Goal: Communication & Community: Ask a question

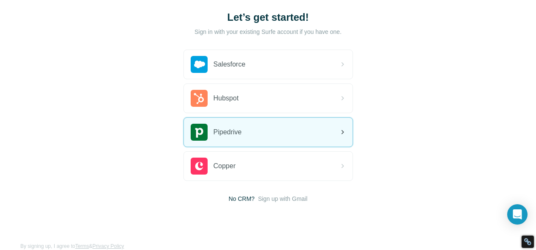
scroll to position [51, 0]
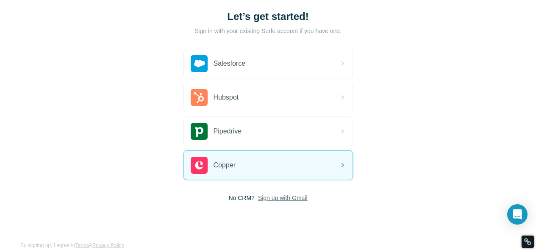
click at [258, 198] on span "Sign up with Gmail" at bounding box center [283, 198] width 50 height 8
click at [184, 211] on button "Sign up with Google" at bounding box center [269, 219] width 170 height 17
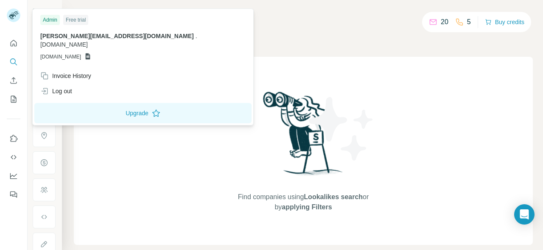
click at [16, 14] on rect at bounding box center [14, 15] width 14 height 14
click at [79, 36] on span "arthur.josset@imagina.com" at bounding box center [116, 36] width 153 height 7
click at [88, 41] on span "imagina.com" at bounding box center [63, 44] width 47 height 7
click at [80, 53] on span "GSHEETSIMAGINA.COM" at bounding box center [60, 57] width 41 height 8
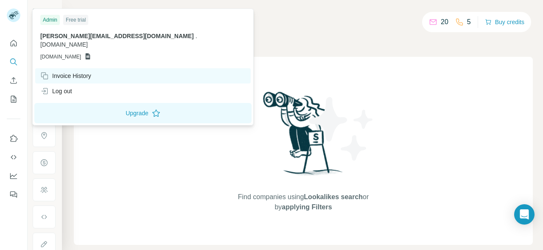
click at [80, 68] on div "Invoice History" at bounding box center [142, 75] width 215 height 15
click at [75, 72] on div "Invoice History" at bounding box center [65, 76] width 51 height 8
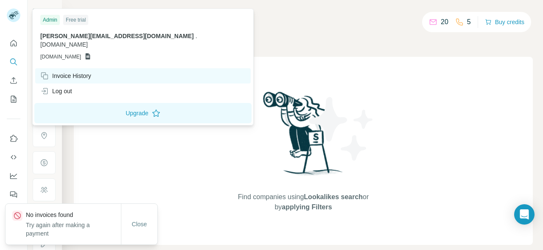
click at [82, 72] on div "Invoice History" at bounding box center [65, 76] width 51 height 8
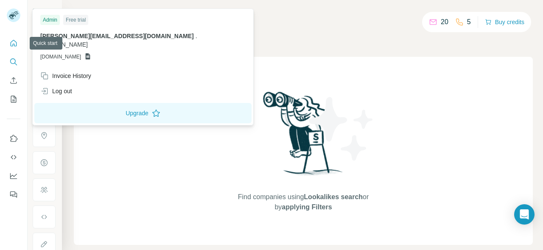
click at [12, 39] on icon "Quick start" at bounding box center [13, 43] width 8 height 8
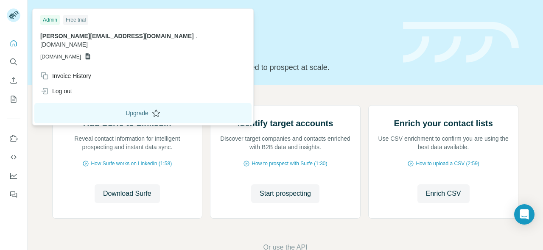
click at [93, 103] on button "Upgrade" at bounding box center [142, 113] width 217 height 20
click at [17, 19] on rect at bounding box center [14, 15] width 14 height 14
click at [90, 53] on icon at bounding box center [88, 56] width 5 height 6
click at [81, 53] on span "GSHEETSIMAGINA.COM" at bounding box center [60, 57] width 41 height 8
click at [80, 39] on span "arthur.josset@imagina.com" at bounding box center [116, 36] width 153 height 7
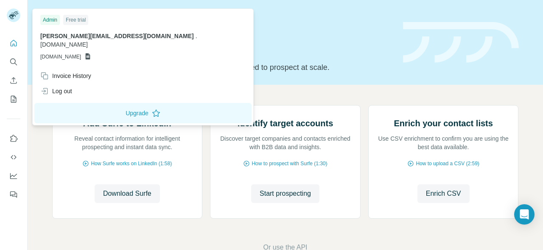
click at [79, 37] on span "arthur.josset@imagina.com" at bounding box center [116, 36] width 153 height 7
click at [81, 53] on span "GSHEETSIMAGINA.COM" at bounding box center [60, 57] width 41 height 8
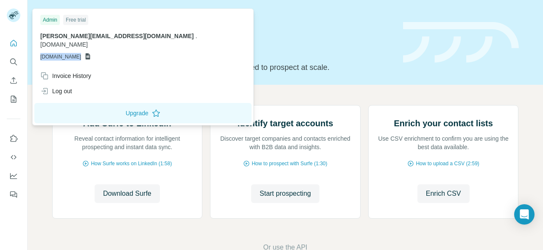
click at [81, 53] on span "GSHEETSIMAGINA.COM" at bounding box center [60, 57] width 41 height 8
click at [73, 21] on div "Free trial" at bounding box center [75, 20] width 25 height 10
click at [63, 19] on div "Free trial" at bounding box center [75, 20] width 25 height 10
click at [527, 212] on icon "Open Intercom Messenger" at bounding box center [524, 214] width 10 height 11
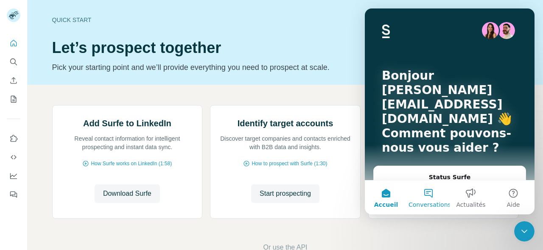
click at [430, 195] on button "Conversations" at bounding box center [428, 198] width 42 height 34
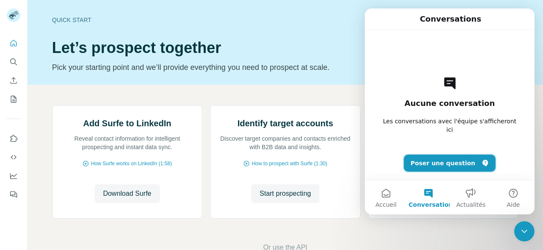
click at [431, 162] on button "Poser une question" at bounding box center [450, 163] width 92 height 17
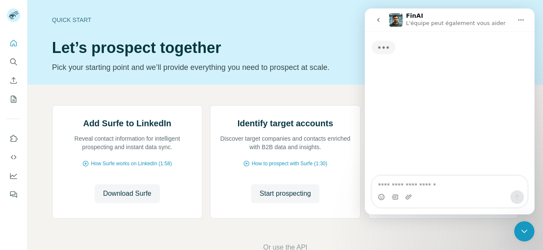
click at [416, 187] on textarea "Posez une question..." at bounding box center [449, 183] width 155 height 14
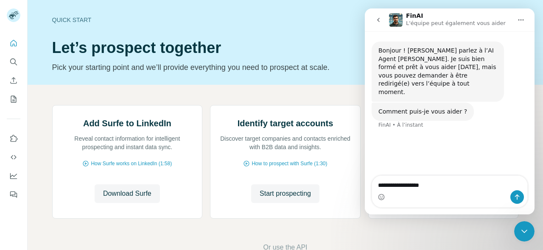
type textarea "**********"
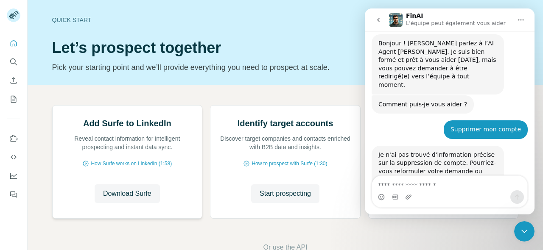
scroll to position [30, 0]
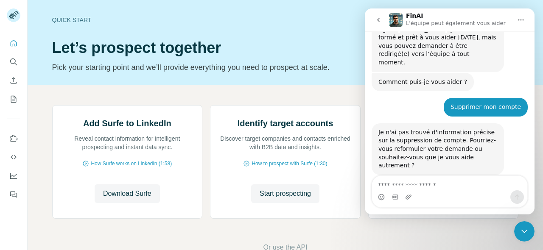
click at [431, 186] on textarea "Envoyer un message..." at bounding box center [449, 183] width 155 height 14
type textarea "*"
type textarea "**********"
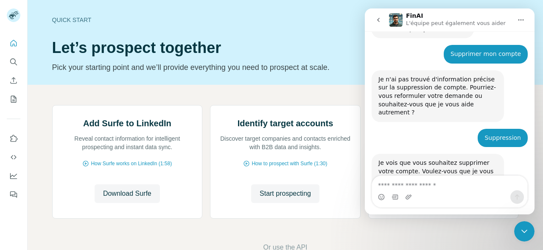
scroll to position [114, 0]
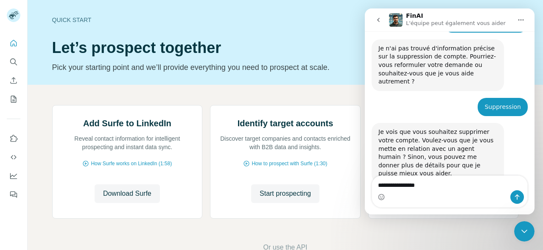
type textarea "**********"
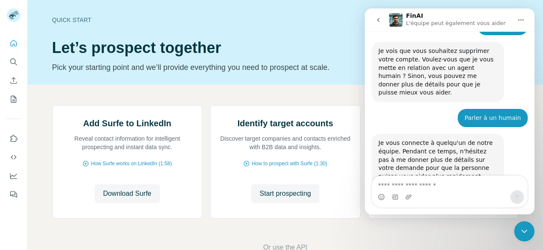
scroll to position [197, 0]
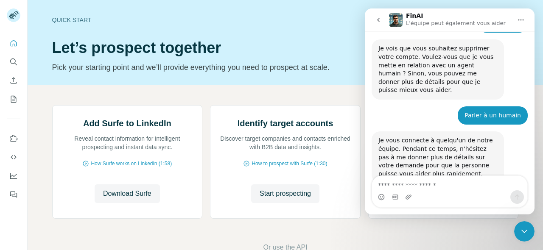
click at [376, 22] on icon "go back" at bounding box center [378, 20] width 7 height 7
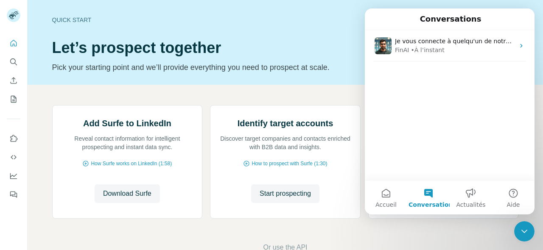
scroll to position [0, 0]
click at [388, 200] on button "Accueil" at bounding box center [386, 198] width 42 height 34
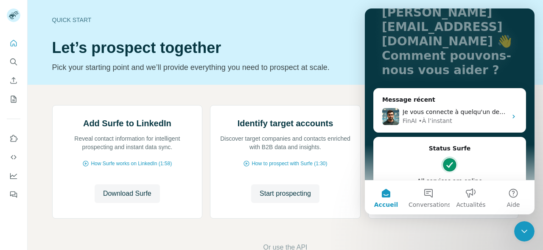
scroll to position [100, 0]
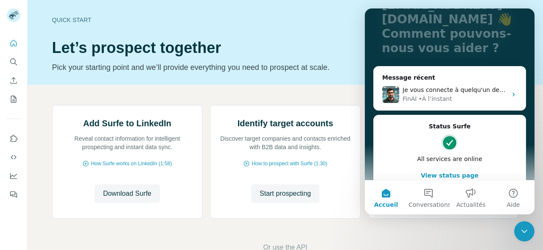
click at [524, 229] on icon "Fermer le Messenger Intercom" at bounding box center [524, 231] width 10 height 10
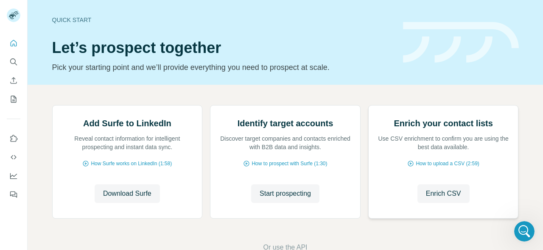
scroll to position [0, 0]
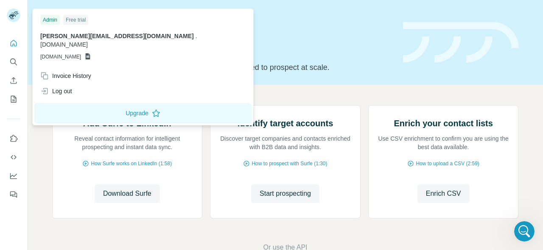
click at [11, 17] on rect at bounding box center [14, 15] width 14 height 14
click at [80, 110] on button "Upgrade" at bounding box center [142, 113] width 217 height 20
